Goal: Check status

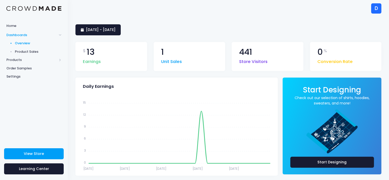
click at [24, 50] on span "Product Sales" at bounding box center [38, 51] width 47 height 5
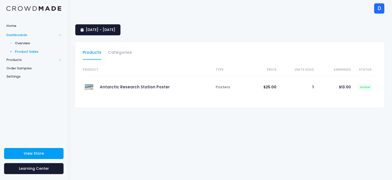
select select "25"
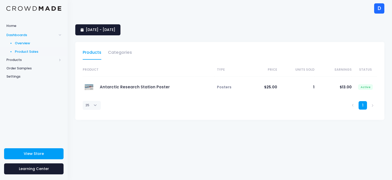
click at [22, 44] on span "Overview" at bounding box center [38, 43] width 47 height 5
